Goal: Task Accomplishment & Management: Complete application form

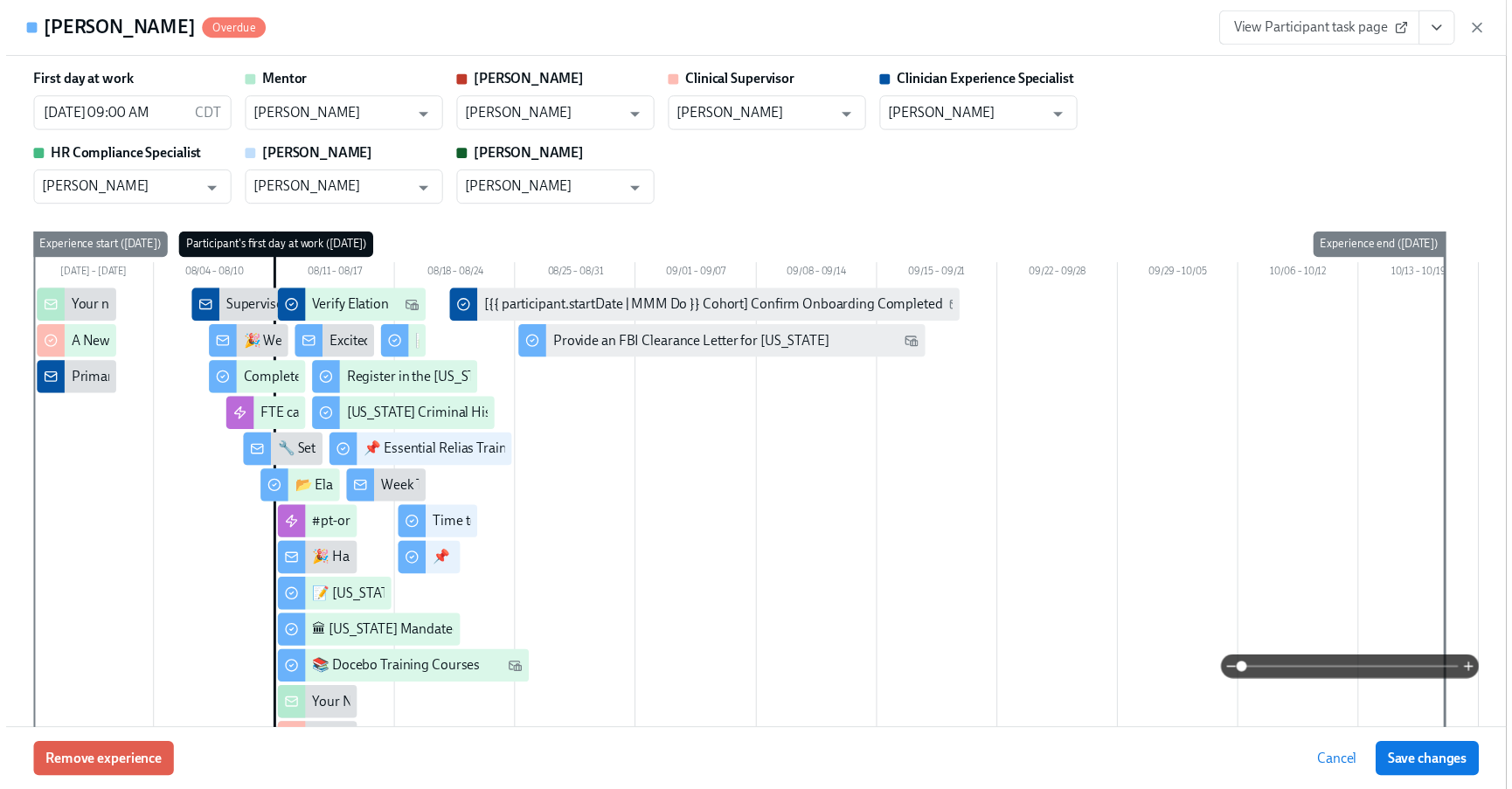
scroll to position [658, 0]
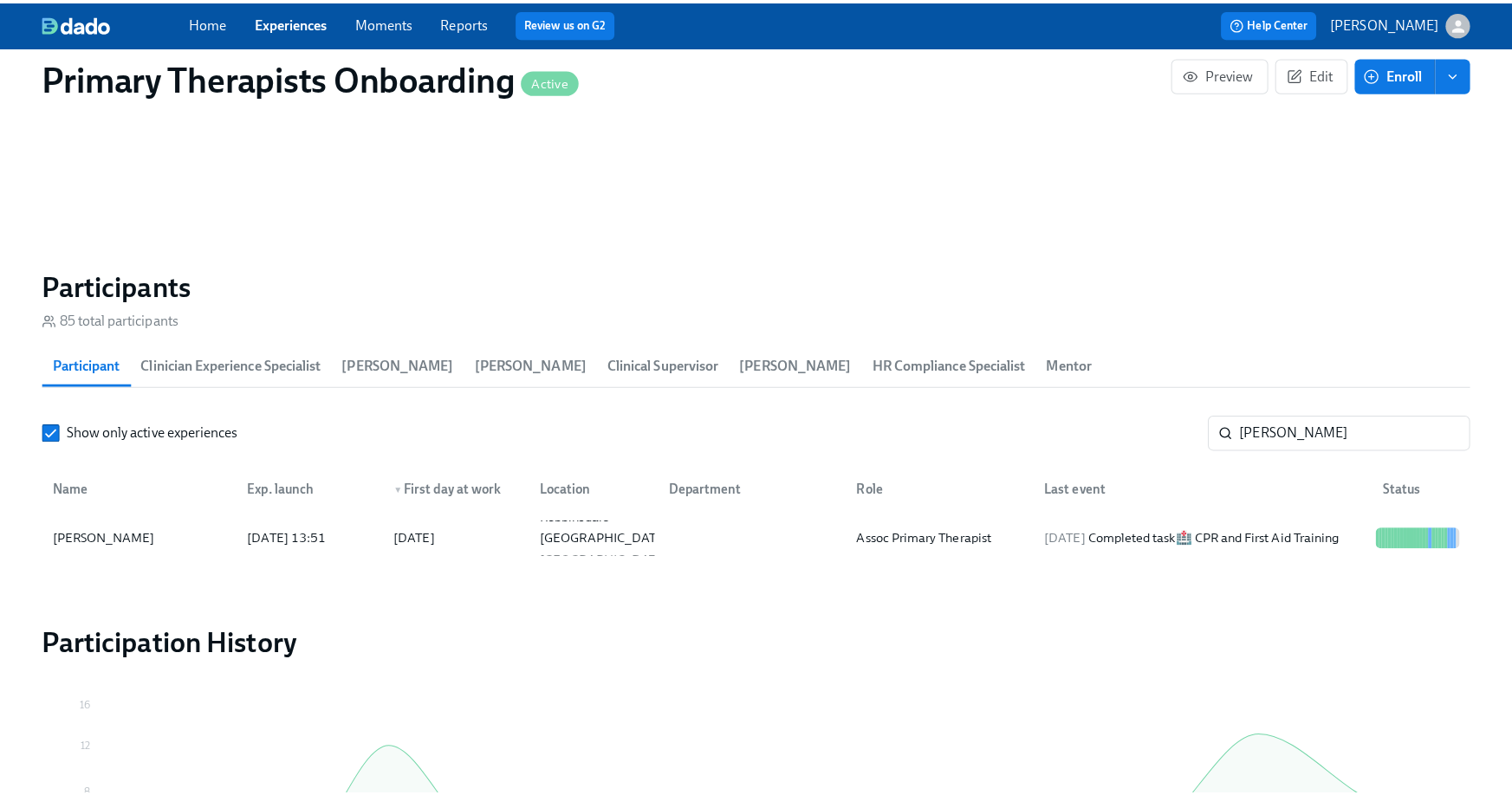
scroll to position [0, 22383]
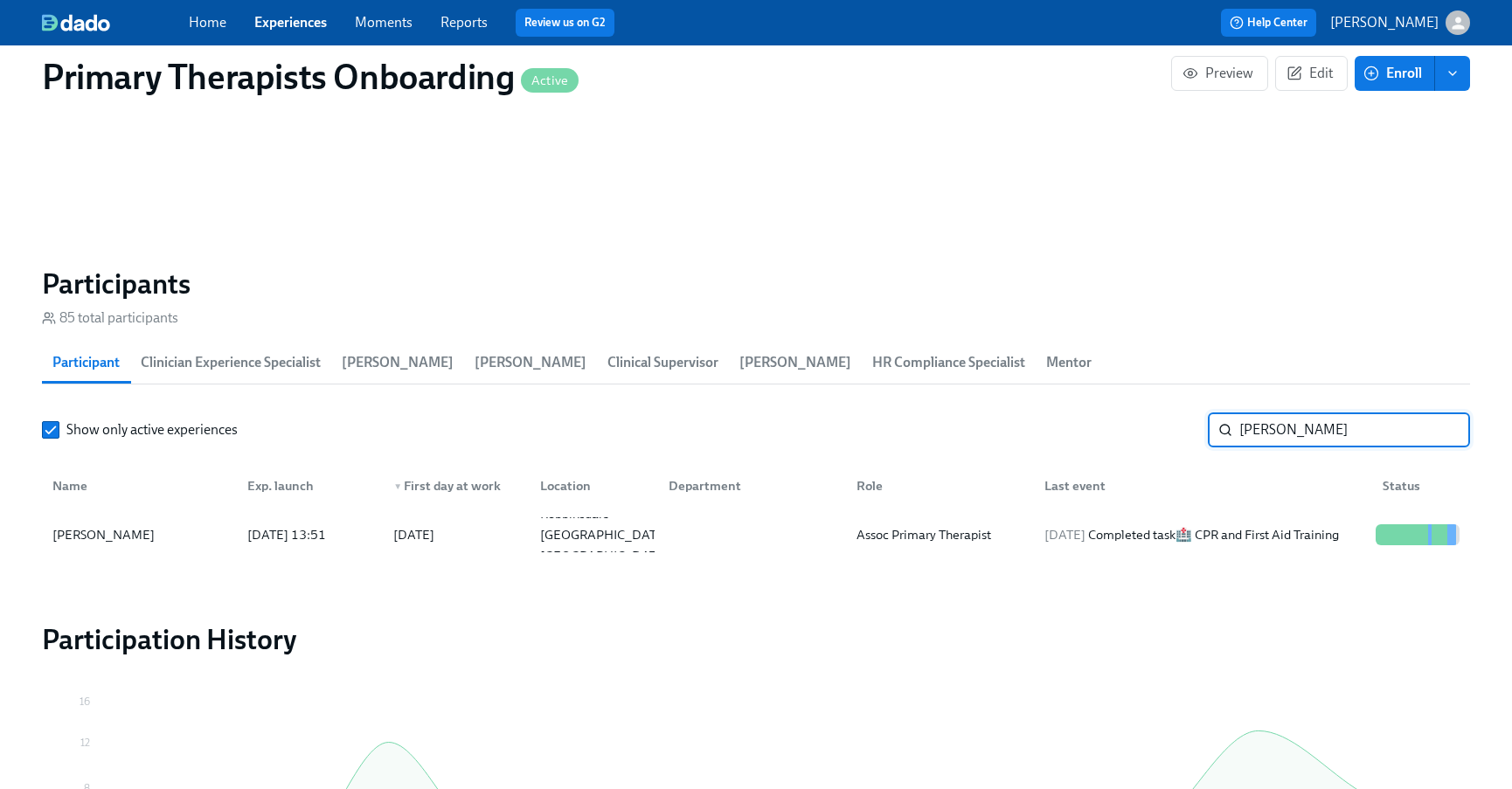
click at [1367, 422] on input "kelli" at bounding box center [1355, 429] width 231 height 35
type input "k"
type input "sharon"
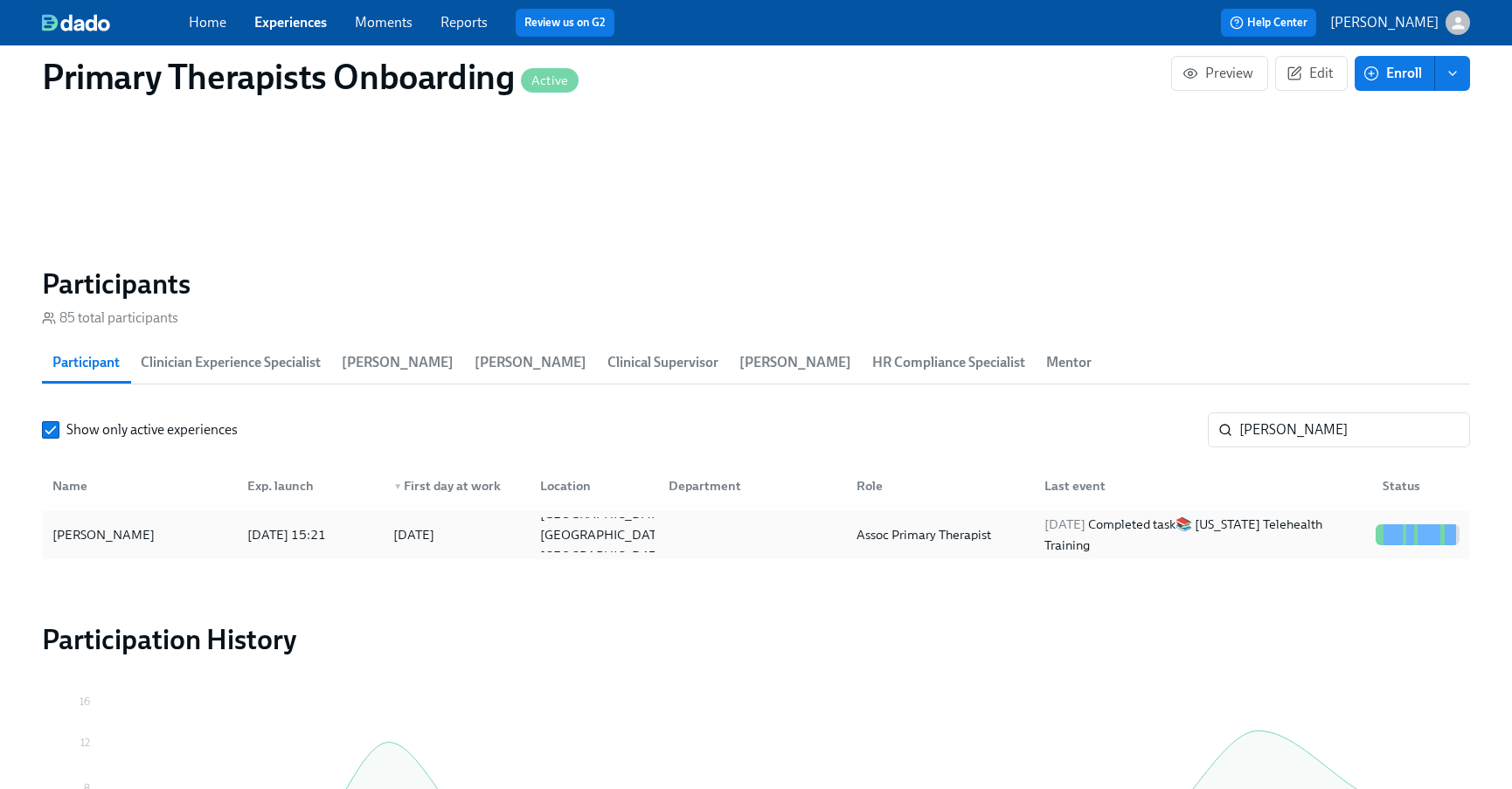
click at [165, 533] on div "Sharon Hawkins" at bounding box center [139, 534] width 188 height 35
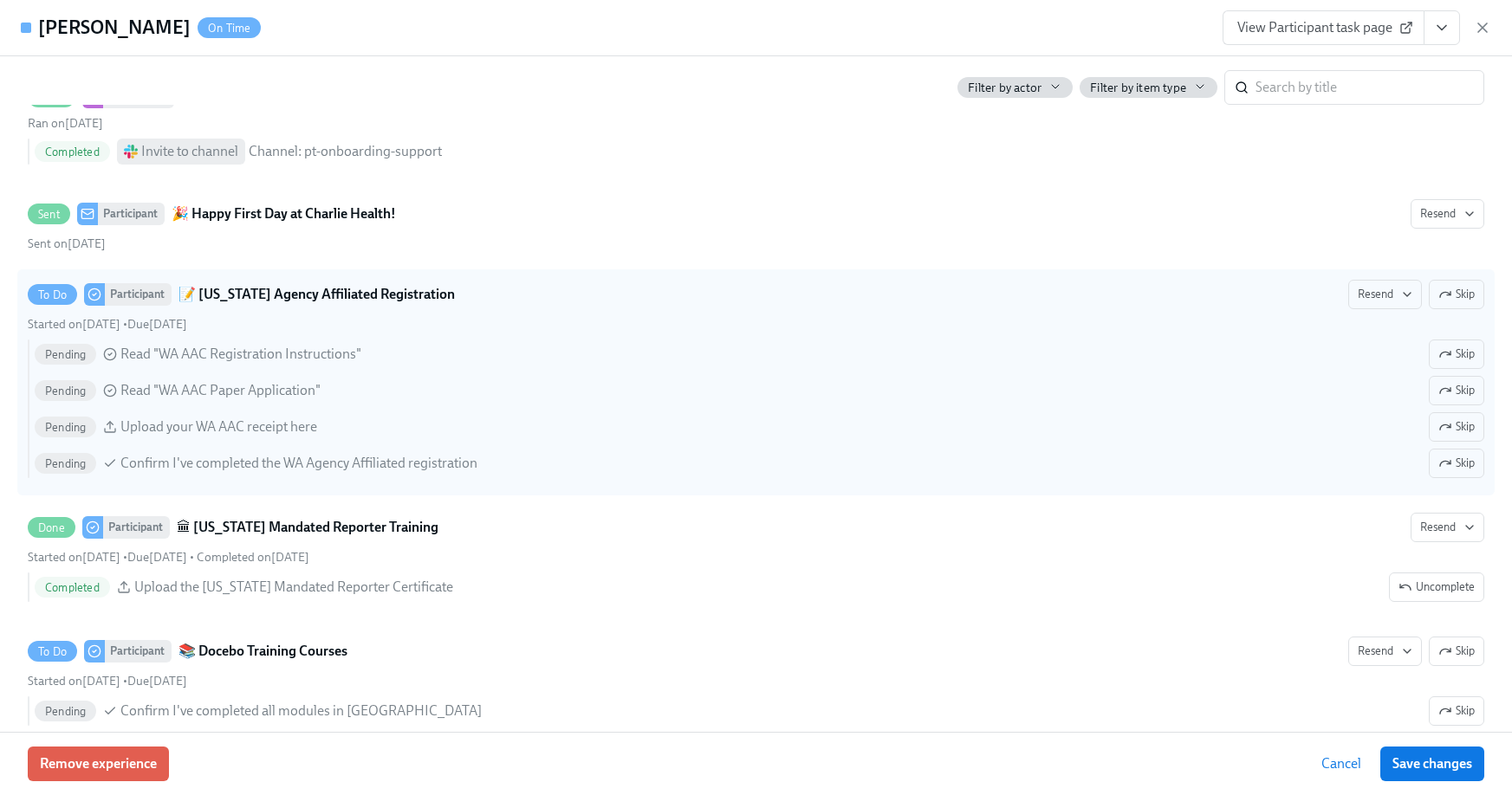
scroll to position [0, 22396]
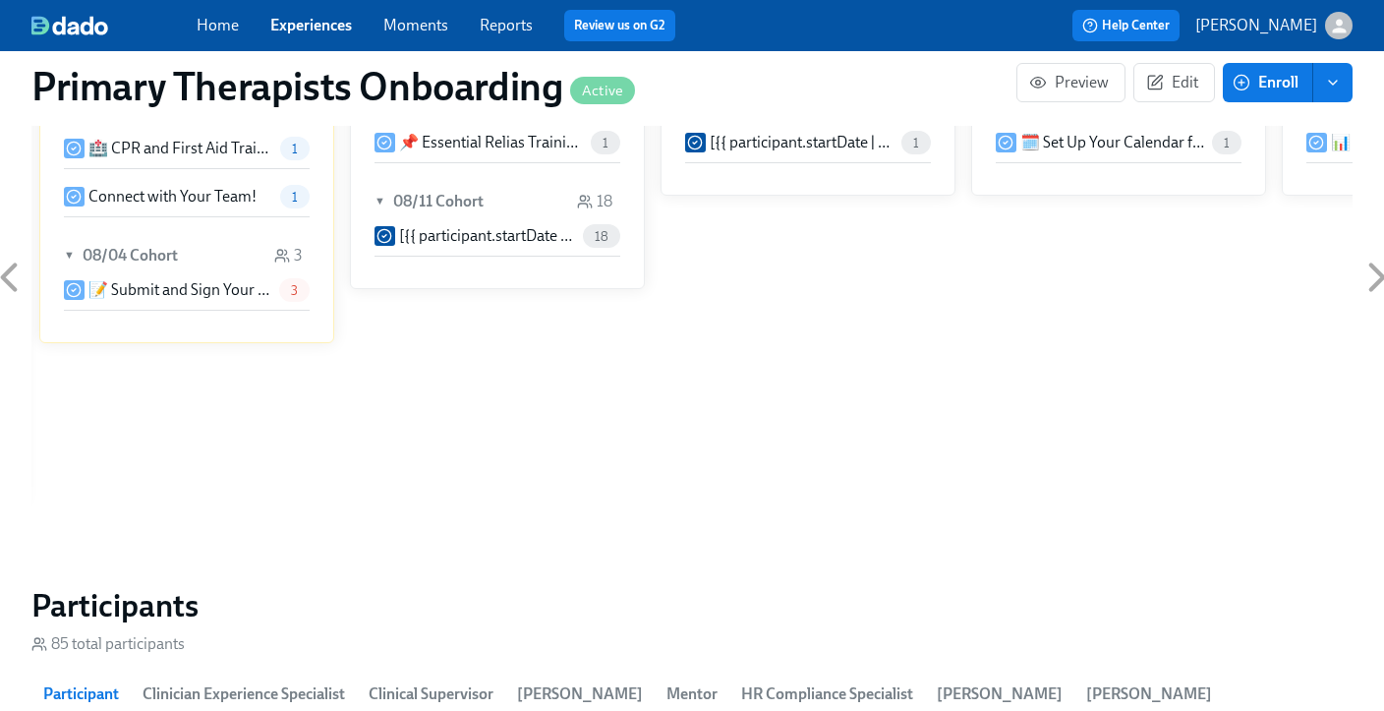
scroll to position [2236, 0]
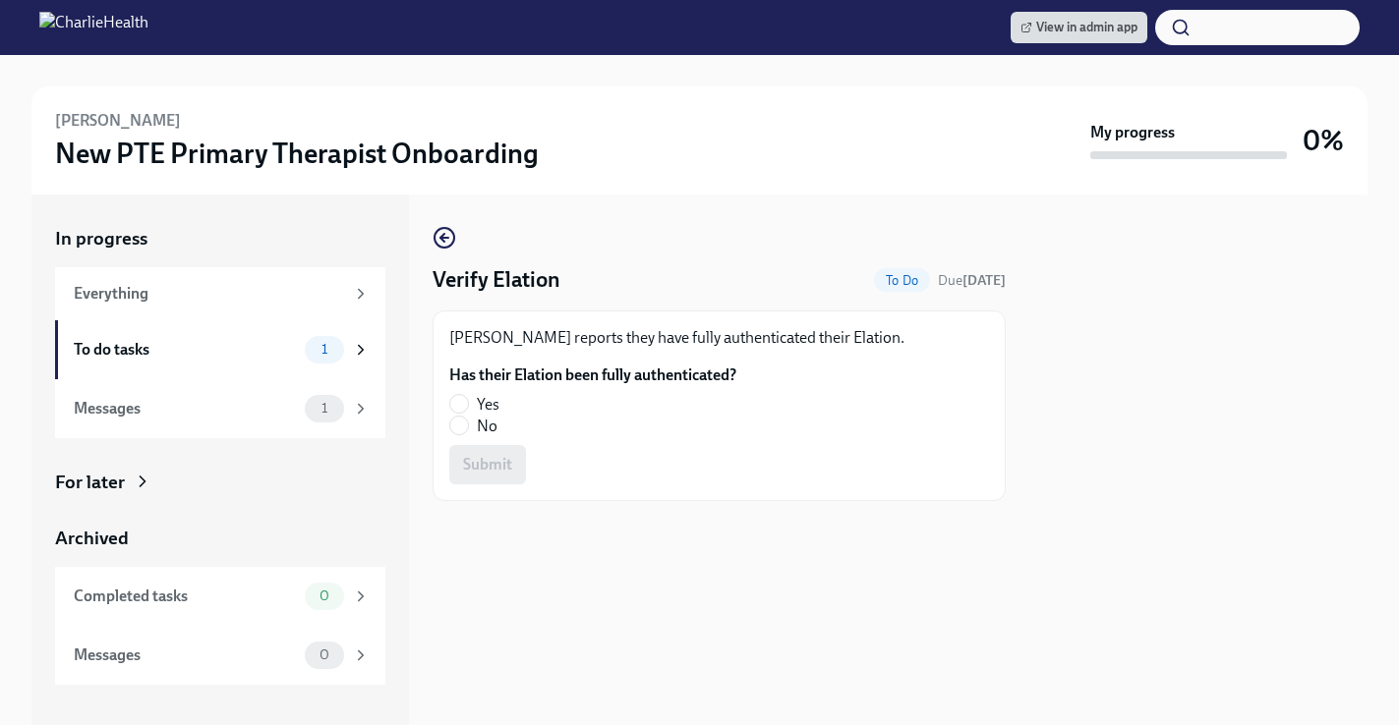
click at [467, 392] on fieldset "Has their Elation been fully authenticated? Yes No" at bounding box center [592, 401] width 287 height 73
click at [466, 405] on input "Yes" at bounding box center [459, 404] width 18 height 18
radio input "true"
click at [481, 452] on button "Submit" at bounding box center [487, 464] width 77 height 39
click at [468, 406] on span at bounding box center [459, 404] width 20 height 20
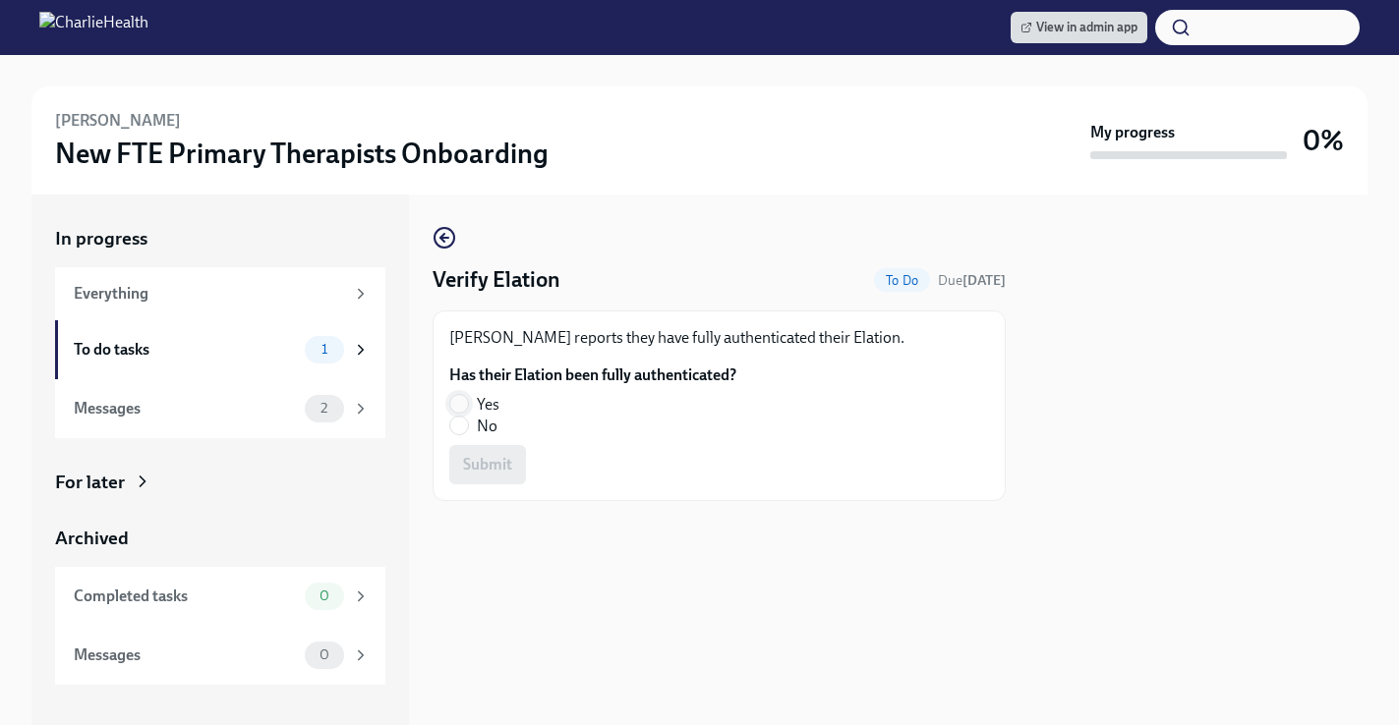
click at [468, 406] on input "Yes" at bounding box center [459, 404] width 18 height 18
radio input "true"
click at [510, 466] on span "Submit" at bounding box center [487, 465] width 49 height 20
click at [463, 424] on input "No" at bounding box center [459, 426] width 18 height 18
radio input "true"
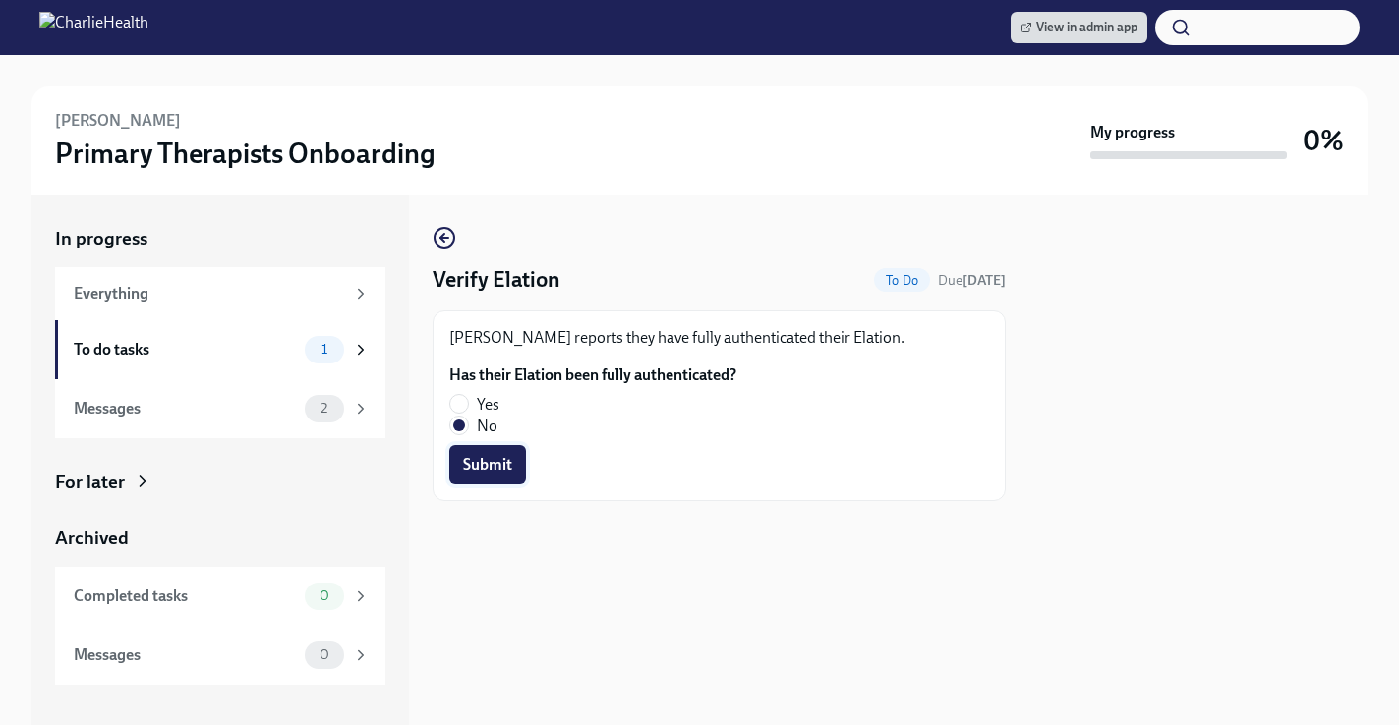
click at [483, 453] on button "Submit" at bounding box center [487, 464] width 77 height 39
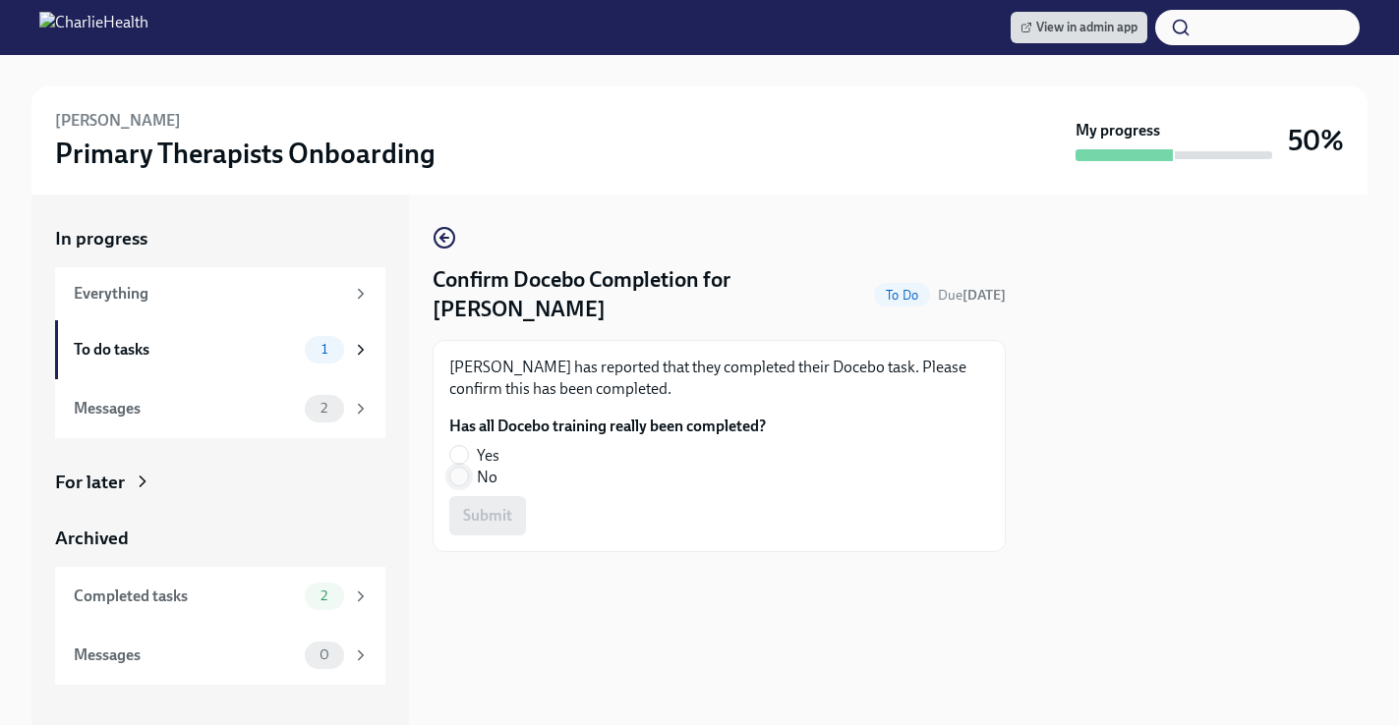
click at [457, 482] on input "No" at bounding box center [459, 477] width 18 height 18
radio input "true"
click at [488, 513] on span "Submit" at bounding box center [487, 516] width 49 height 20
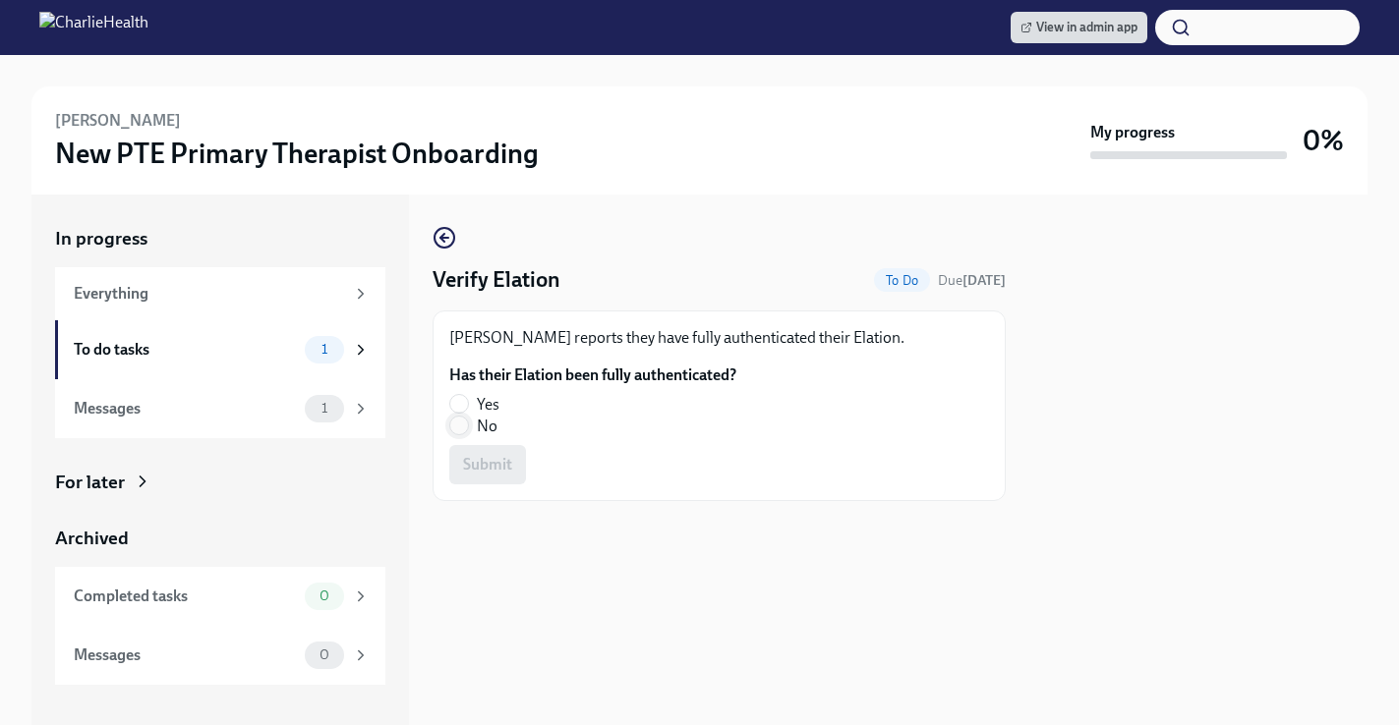
click at [456, 424] on input "No" at bounding box center [459, 426] width 18 height 18
radio input "true"
click at [490, 465] on span "Submit" at bounding box center [487, 465] width 49 height 20
click at [458, 400] on input "Yes" at bounding box center [459, 404] width 18 height 18
radio input "true"
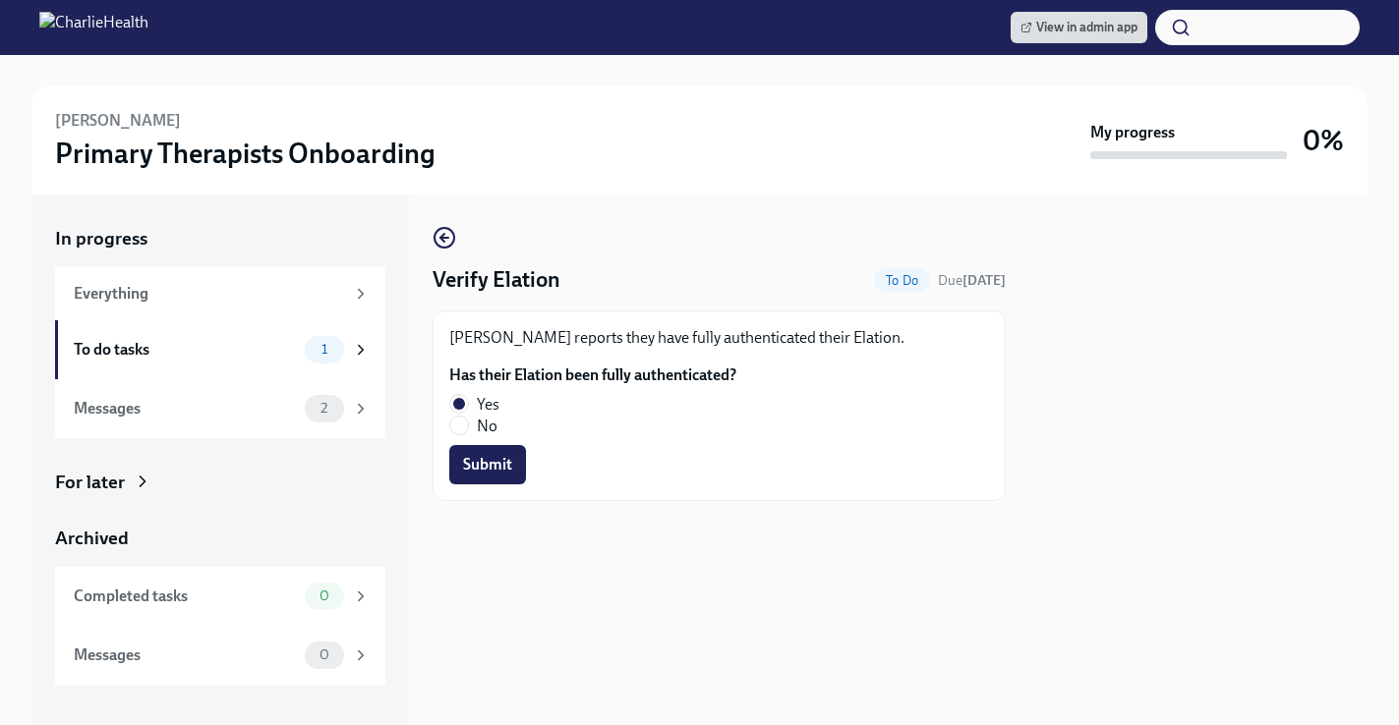
click at [519, 491] on div "Keiasha Jones reports they have fully authenticated their Elation. Has their El…" at bounding box center [719, 406] width 573 height 191
click at [501, 465] on span "Submit" at bounding box center [487, 465] width 49 height 20
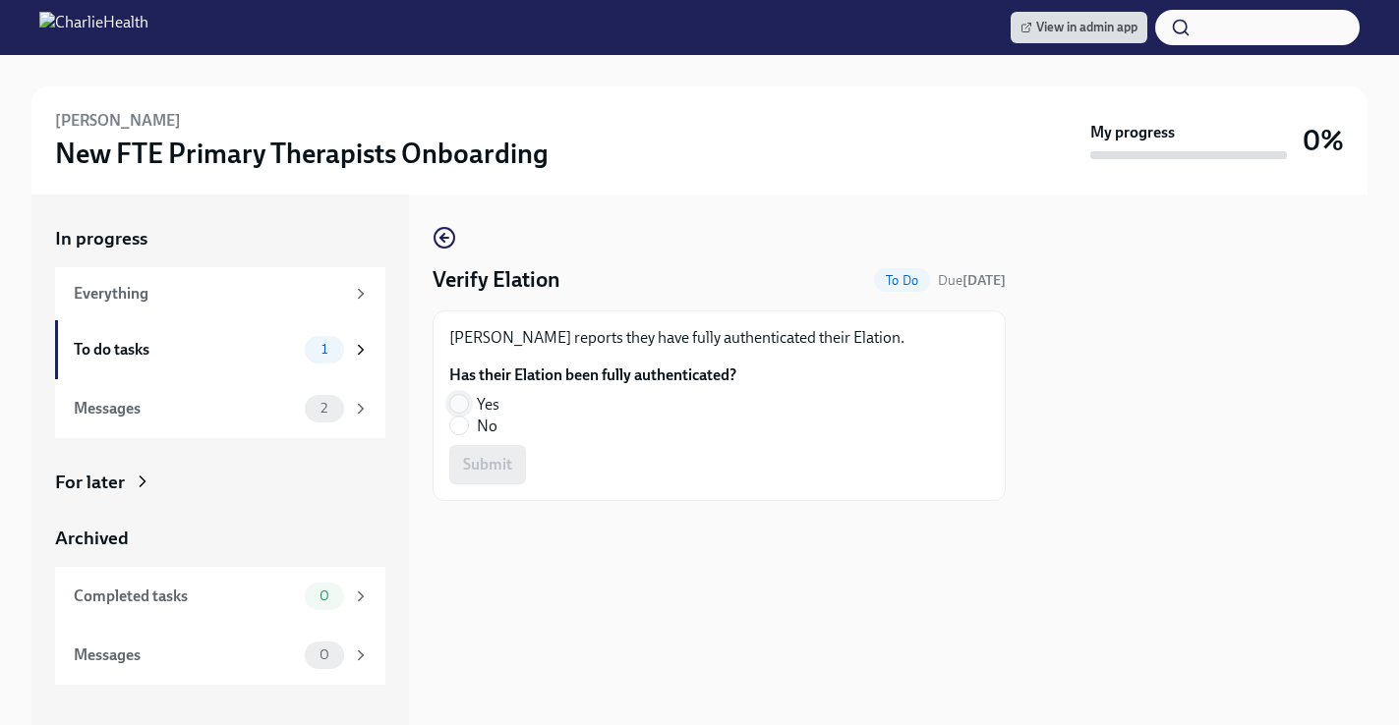
click at [468, 401] on span at bounding box center [459, 404] width 20 height 20
click at [468, 401] on input "Yes" at bounding box center [459, 404] width 18 height 18
radio input "true"
click at [491, 467] on span "Submit" at bounding box center [487, 465] width 49 height 20
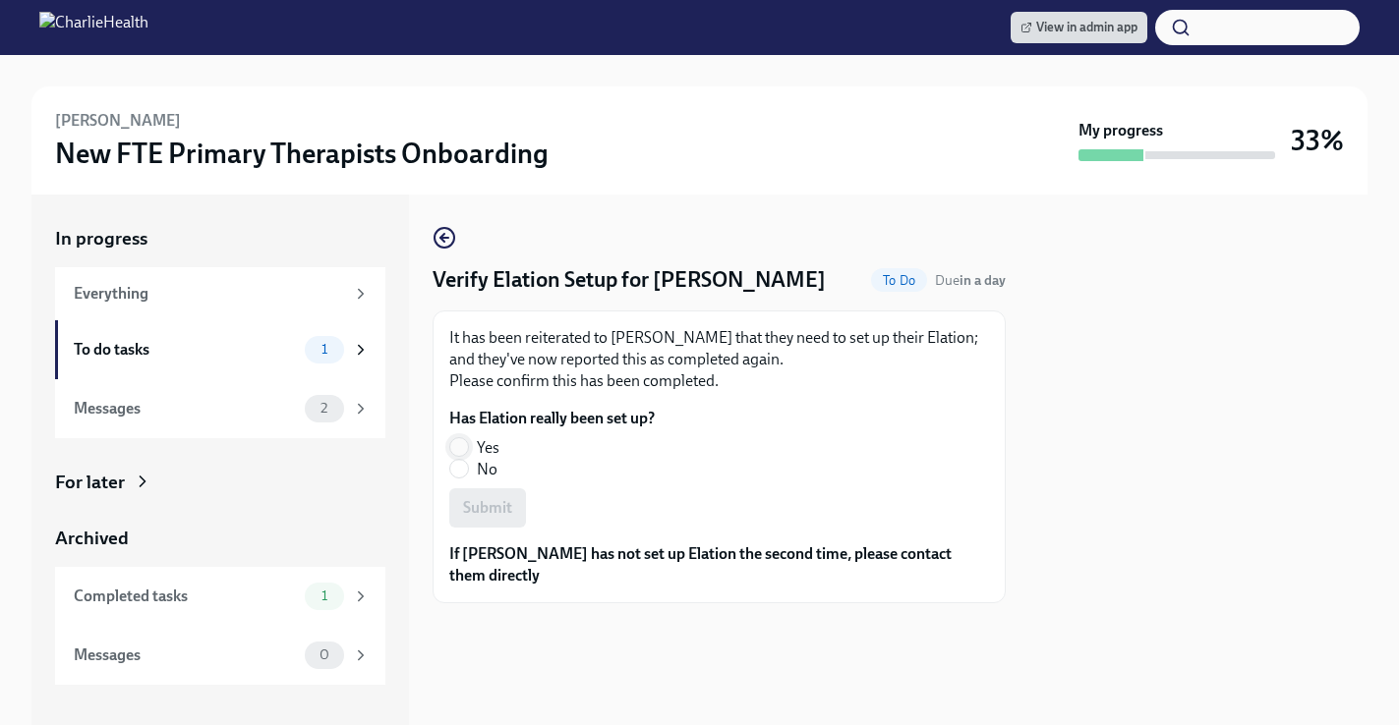
click at [464, 456] on input "Yes" at bounding box center [459, 447] width 18 height 18
radio input "true"
click at [496, 518] on span "Submit" at bounding box center [487, 508] width 49 height 20
